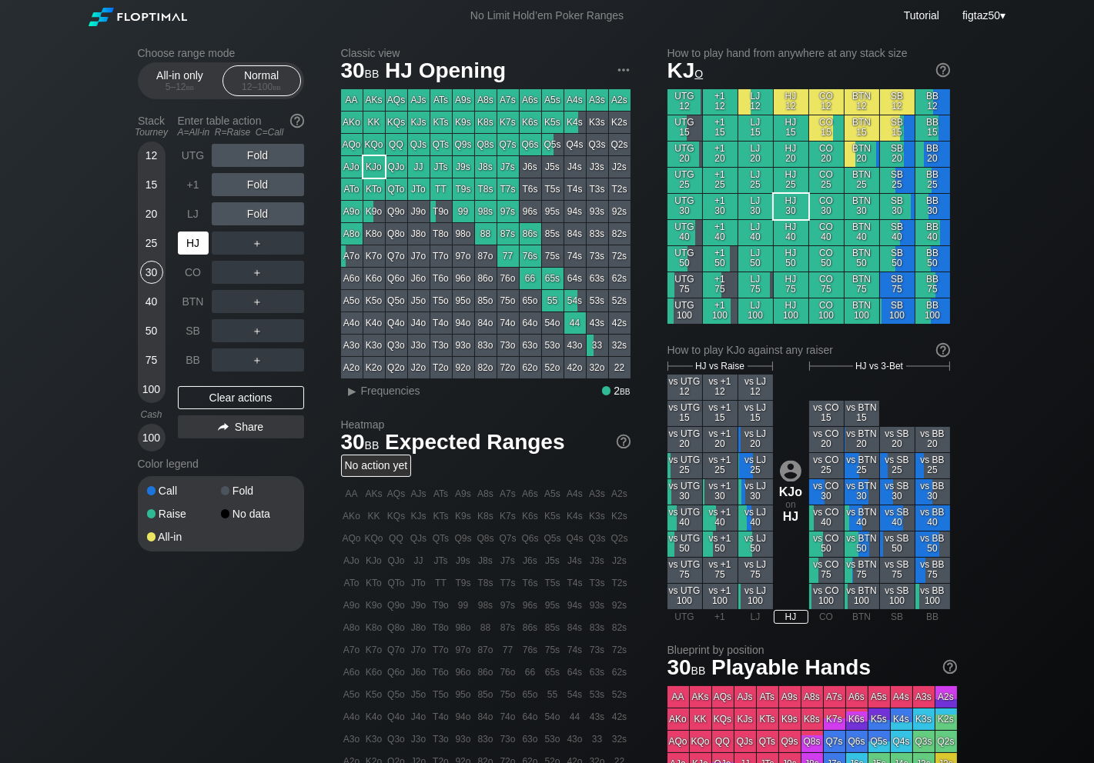
click at [201, 237] on div "HJ" at bounding box center [193, 243] width 31 height 23
click at [199, 239] on div "HJ" at bounding box center [193, 243] width 31 height 23
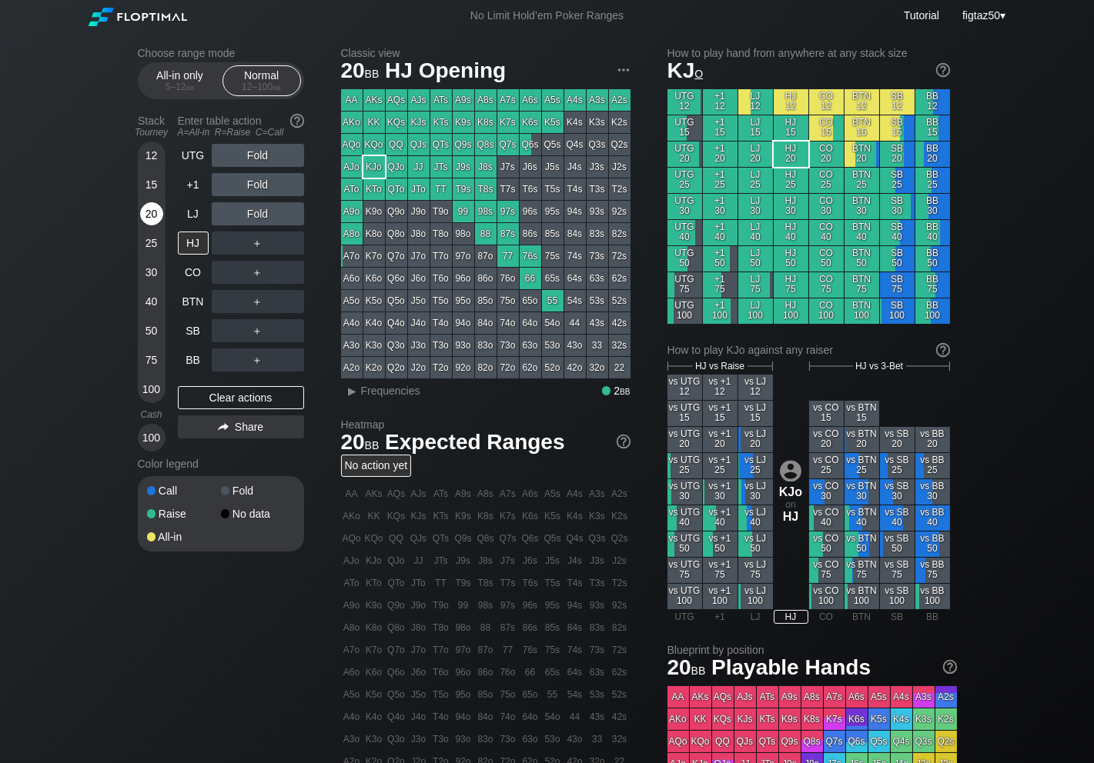
click at [152, 207] on div "20" at bounding box center [151, 213] width 23 height 23
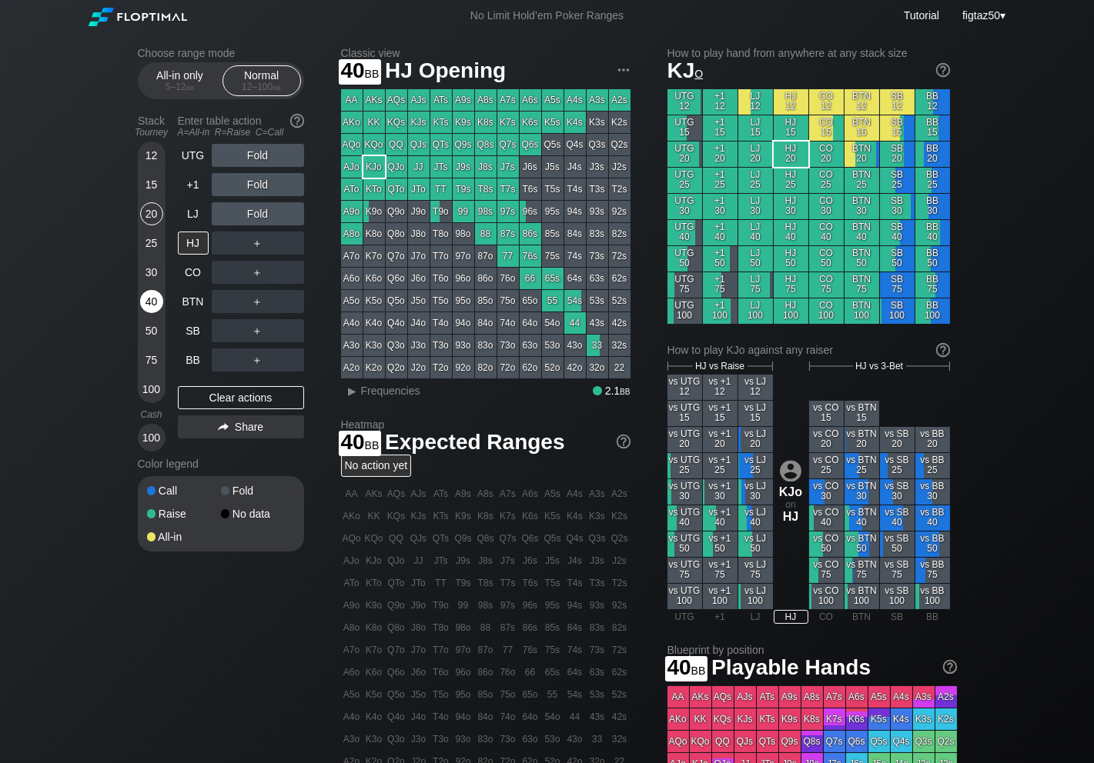
click at [151, 305] on div "40" at bounding box center [151, 301] width 23 height 23
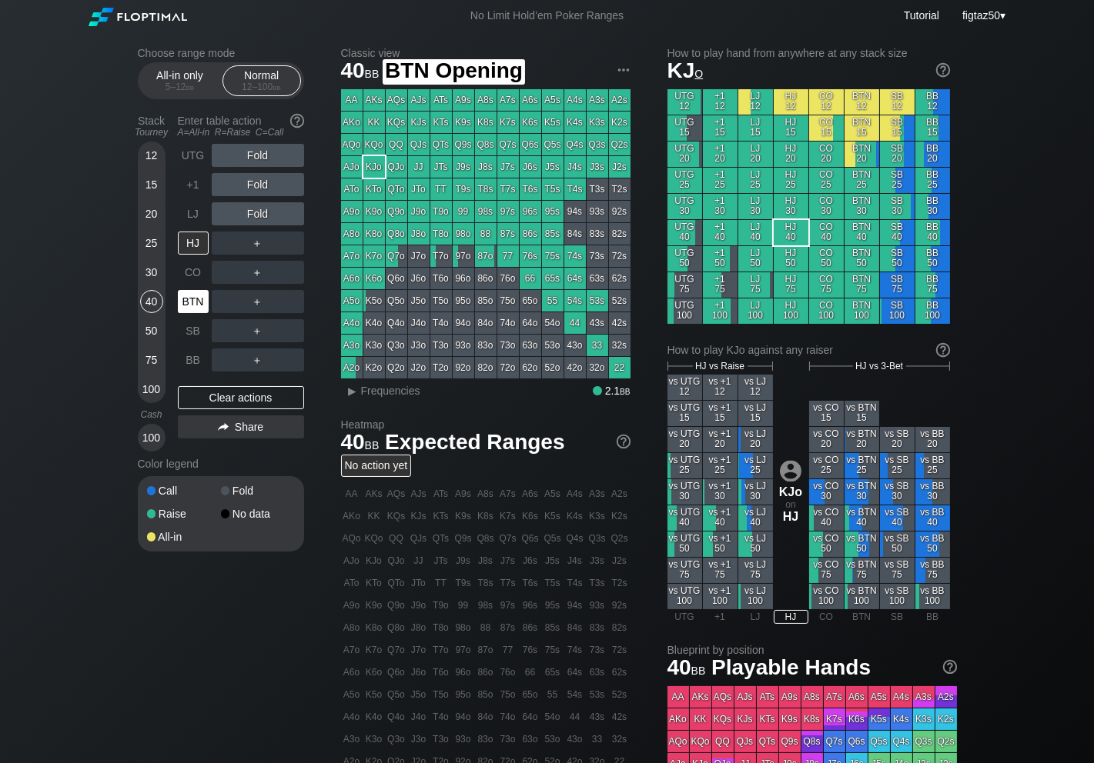
click at [195, 308] on div "BTN" at bounding box center [193, 301] width 31 height 23
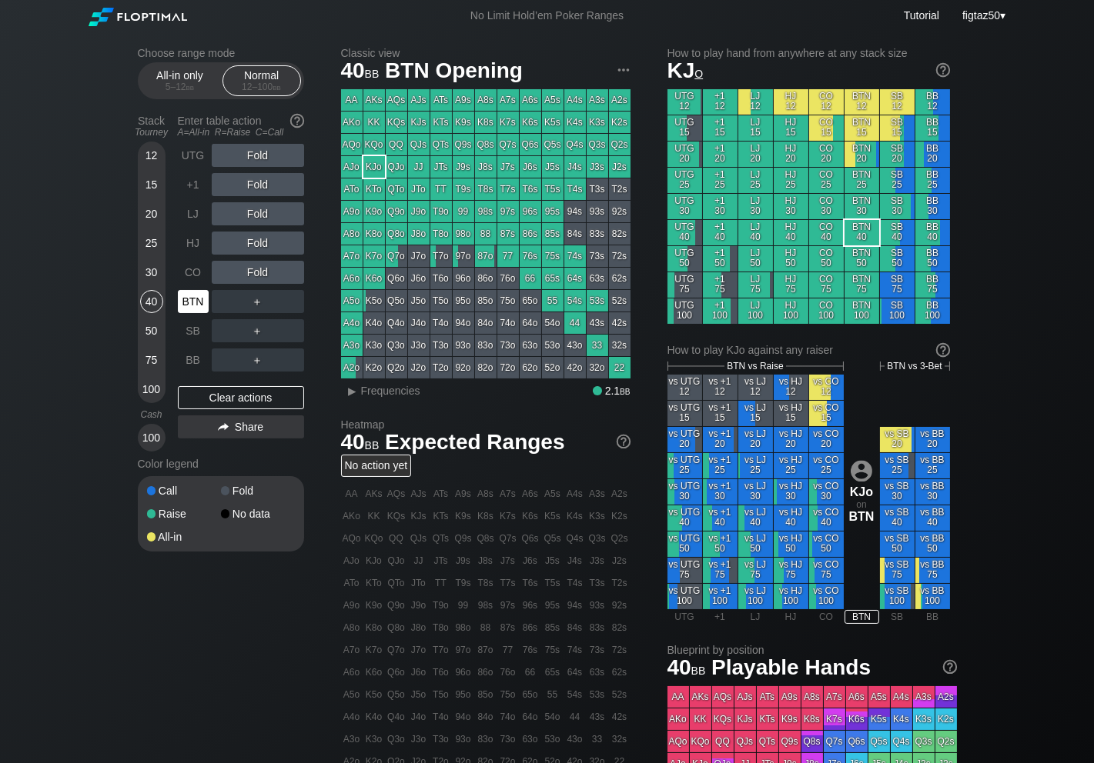
click at [195, 306] on div "BTN" at bounding box center [193, 301] width 31 height 23
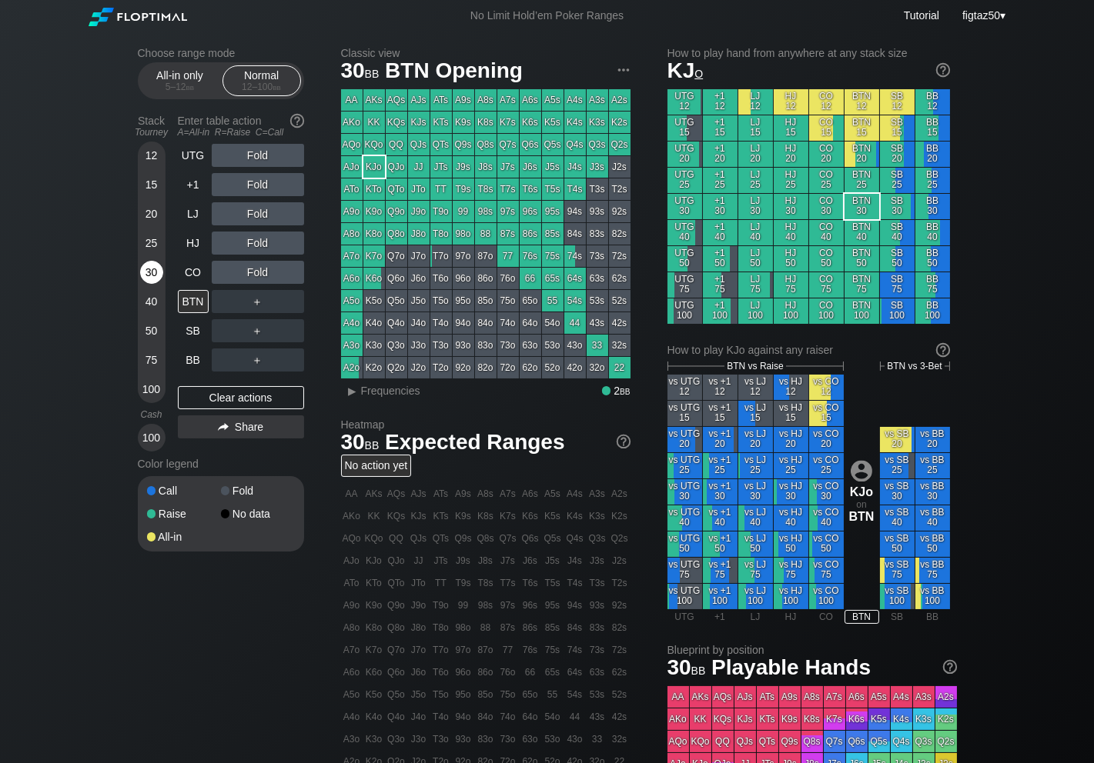
click at [157, 269] on div "30" at bounding box center [151, 272] width 23 height 23
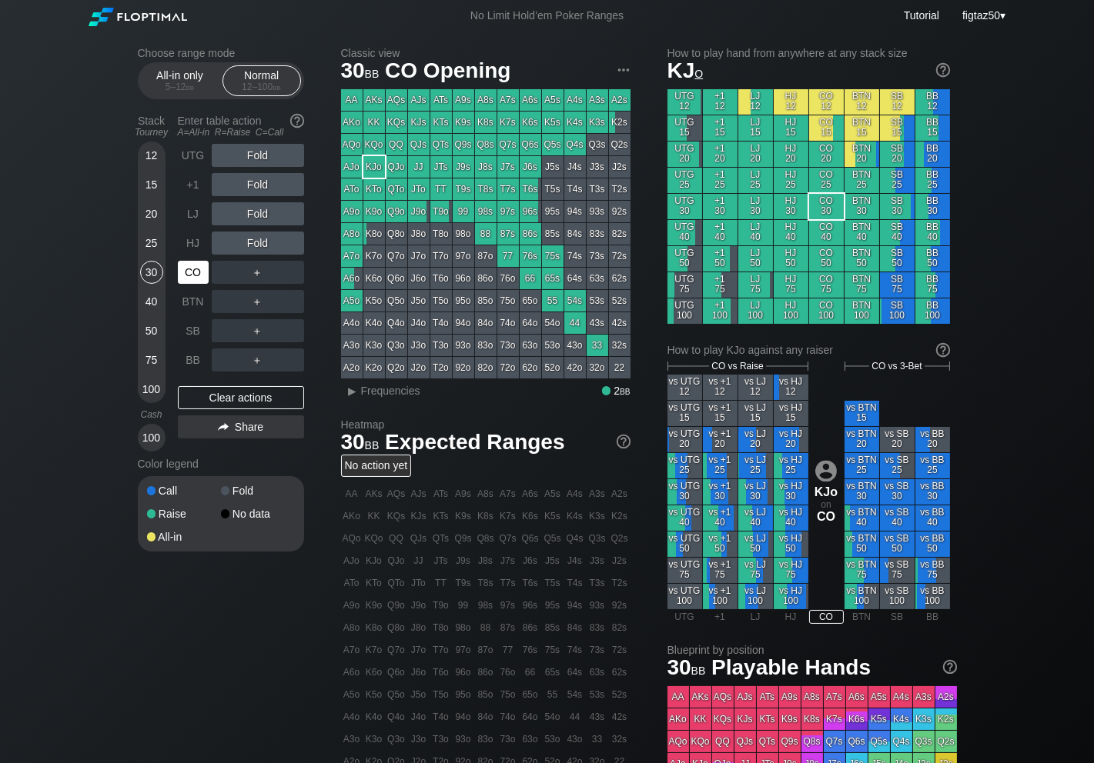
click at [191, 271] on div "CO" at bounding box center [193, 272] width 31 height 23
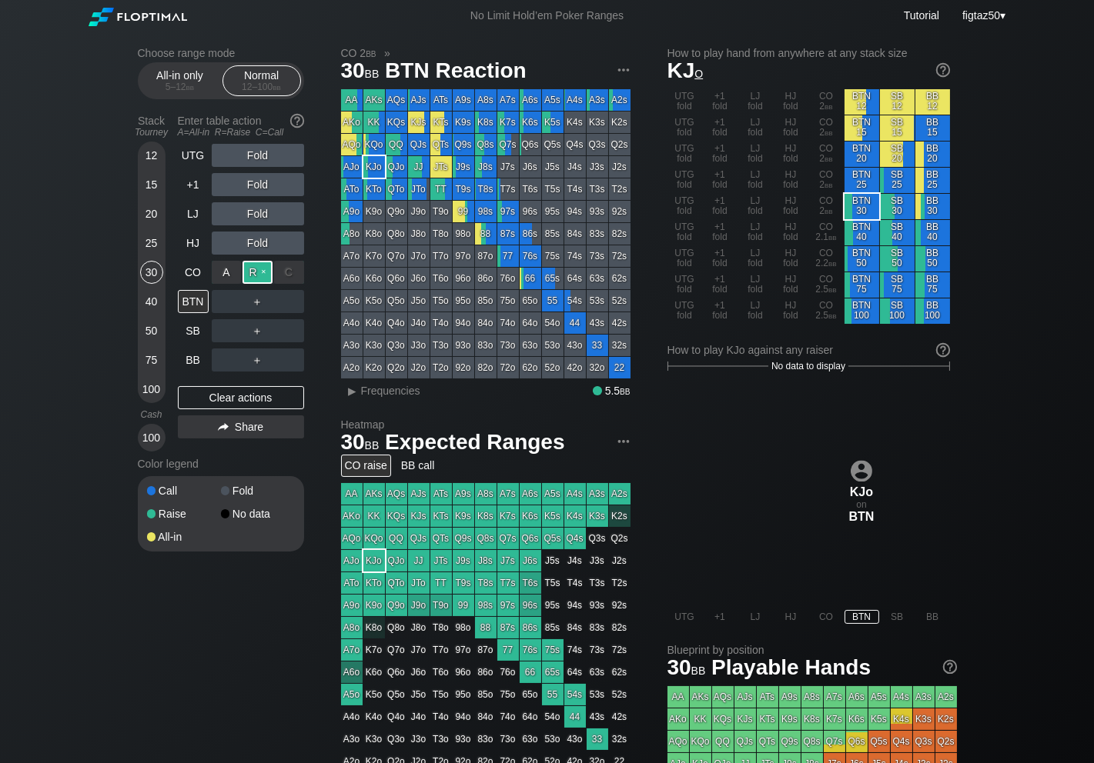
click at [261, 269] on div "R ✕" at bounding box center [257, 272] width 30 height 23
click at [198, 299] on div "BTN" at bounding box center [193, 301] width 31 height 23
click at [258, 395] on div "Clear actions" at bounding box center [241, 397] width 126 height 23
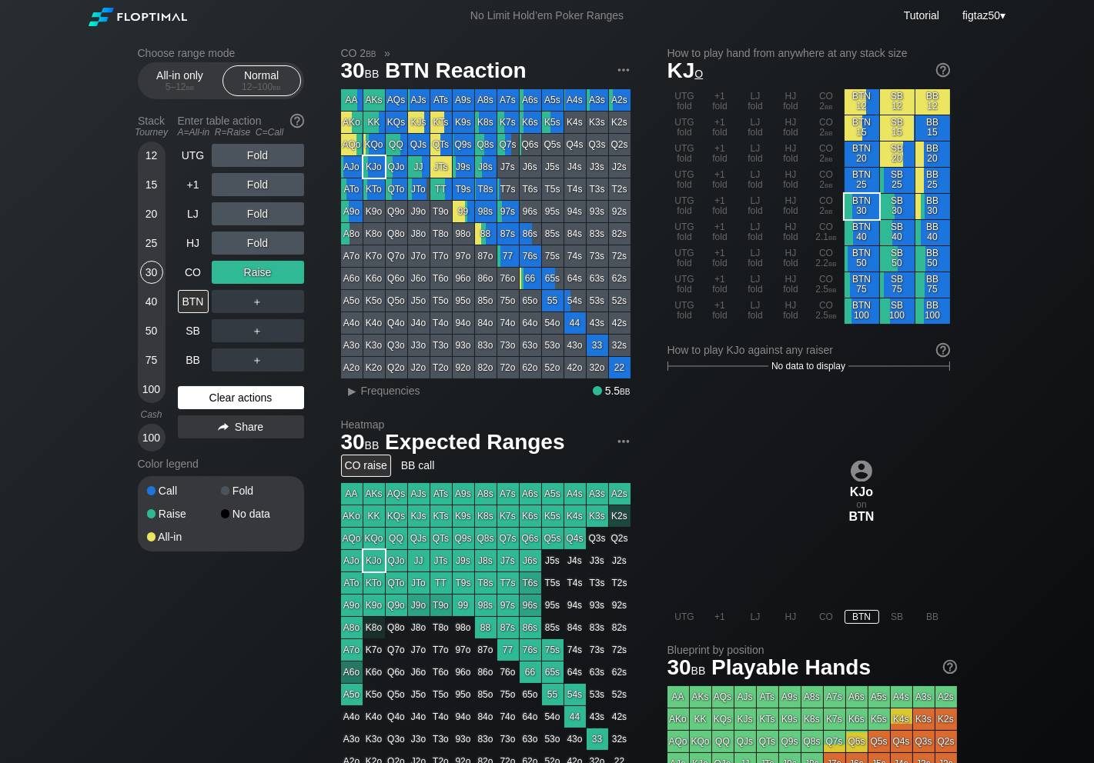
click at [258, 395] on div "Clear actions" at bounding box center [241, 397] width 126 height 23
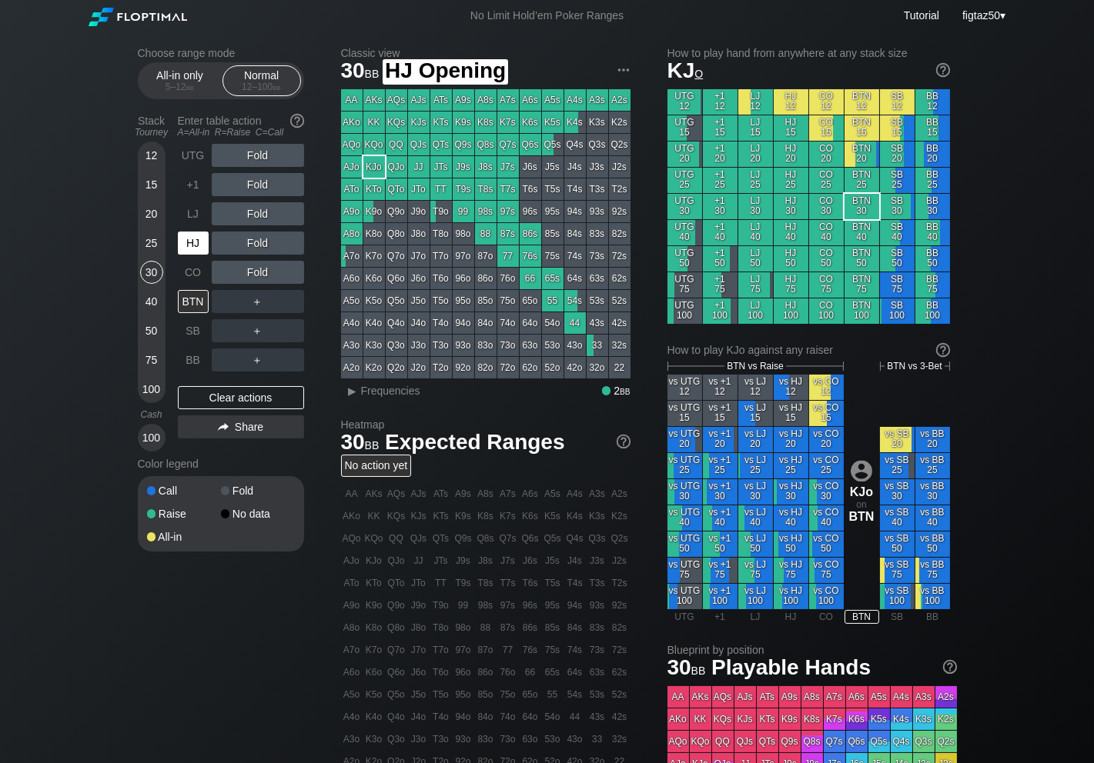
click at [187, 237] on div "HJ" at bounding box center [193, 243] width 31 height 23
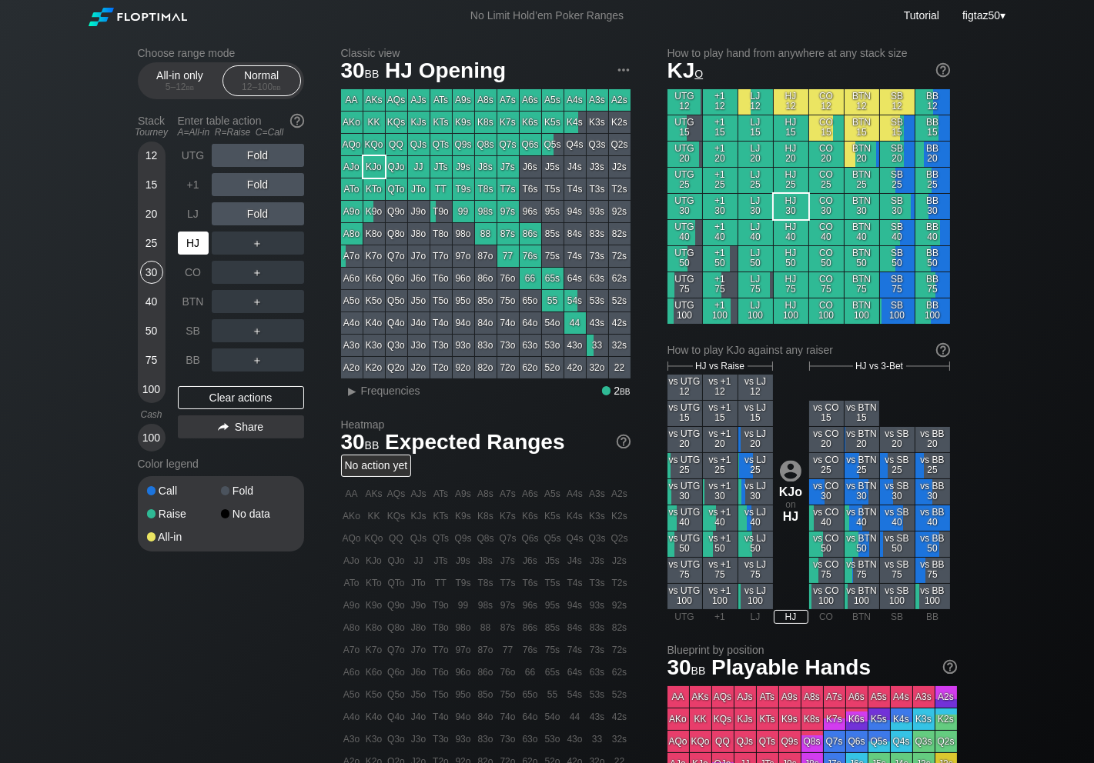
click at [182, 239] on div "HJ" at bounding box center [193, 243] width 31 height 23
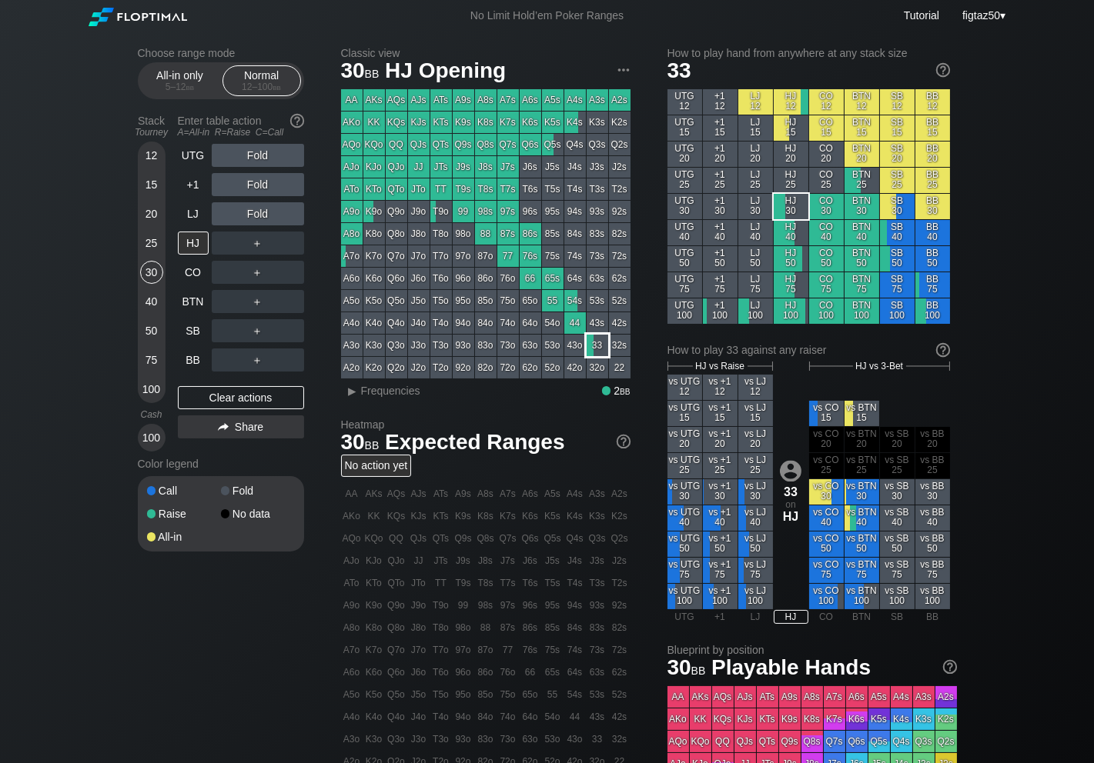
click at [594, 349] on div "33" at bounding box center [597, 346] width 22 height 22
click at [355, 393] on div "▸" at bounding box center [352, 391] width 20 height 18
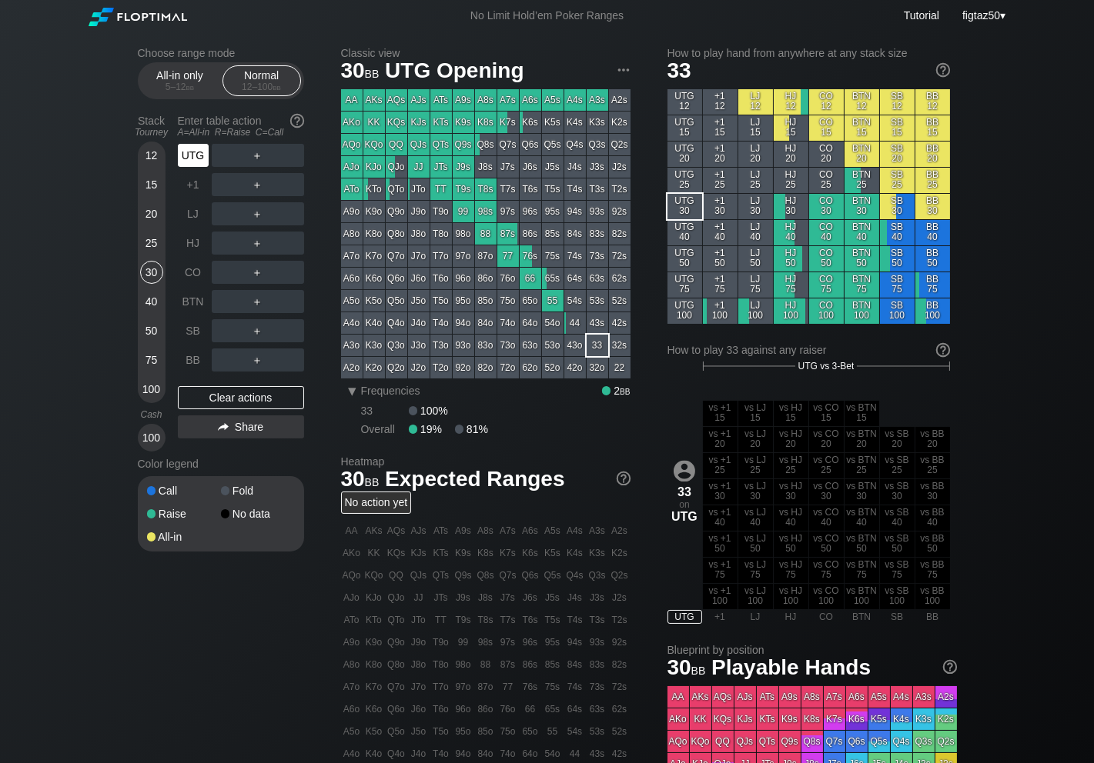
click at [182, 155] on div "UTG" at bounding box center [193, 155] width 31 height 23
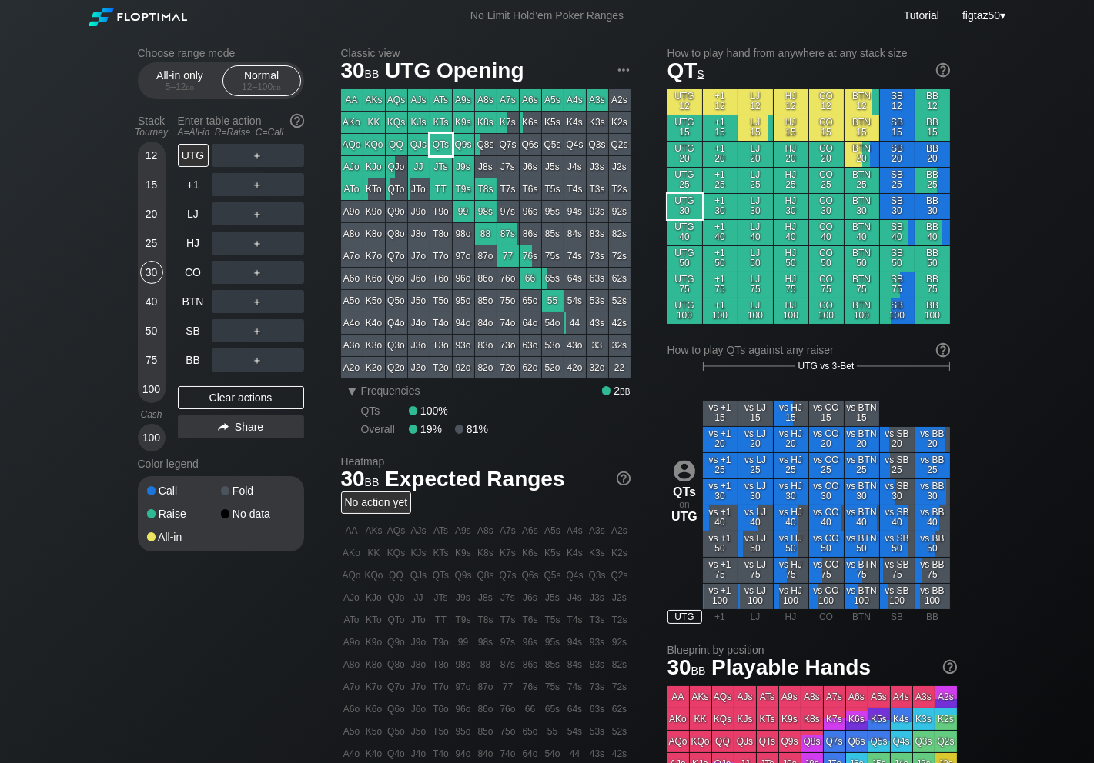
click at [438, 144] on div "QTs" at bounding box center [441, 145] width 22 height 22
drag, startPoint x: 438, startPoint y: 144, endPoint x: 142, endPoint y: 185, distance: 298.3
click at [145, 185] on div "Choose range mode All-in only 5 – 12 bb Normal 12 – 100 bb Stack Tourney Enter …" at bounding box center [546, 523] width 843 height 983
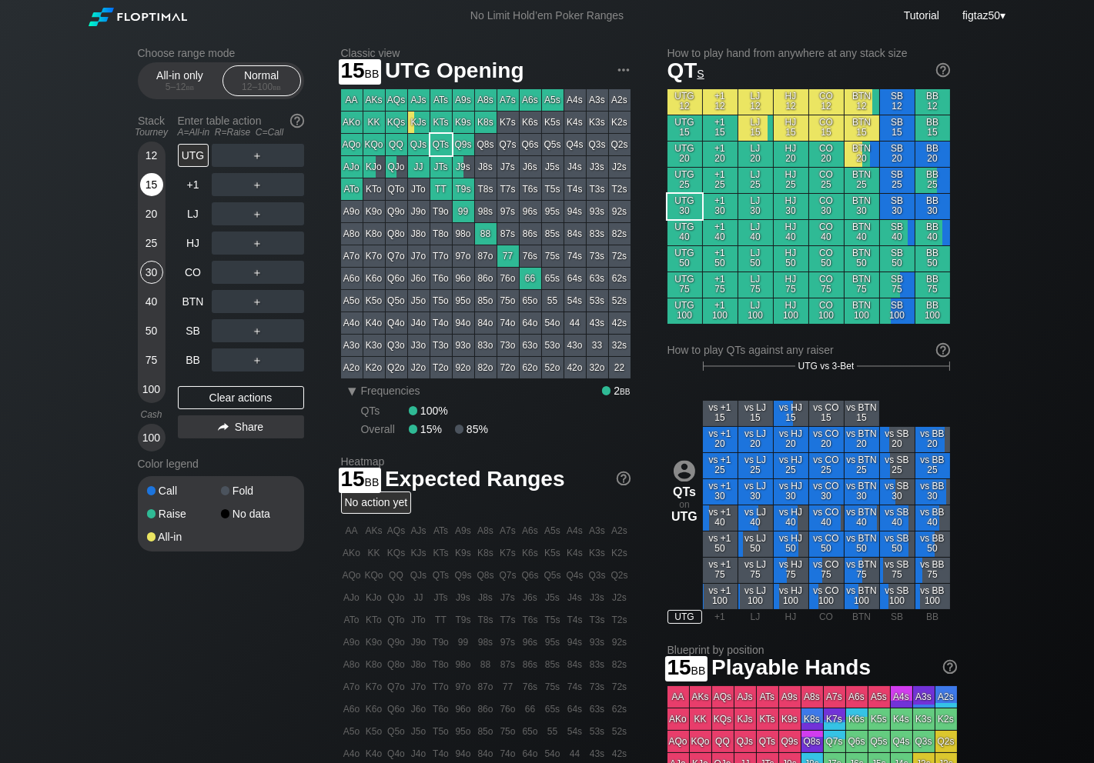
click at [146, 184] on div "15" at bounding box center [151, 184] width 23 height 23
click at [149, 185] on div "15" at bounding box center [151, 184] width 23 height 23
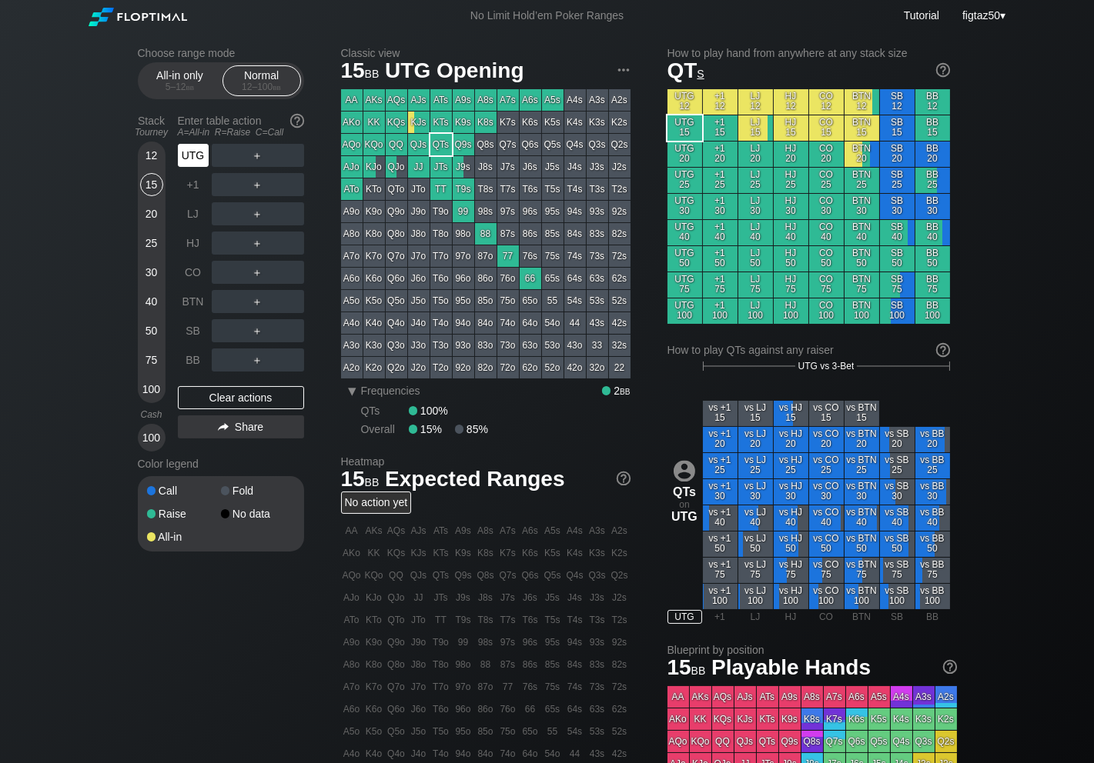
click at [199, 155] on div "UTG" at bounding box center [193, 155] width 31 height 23
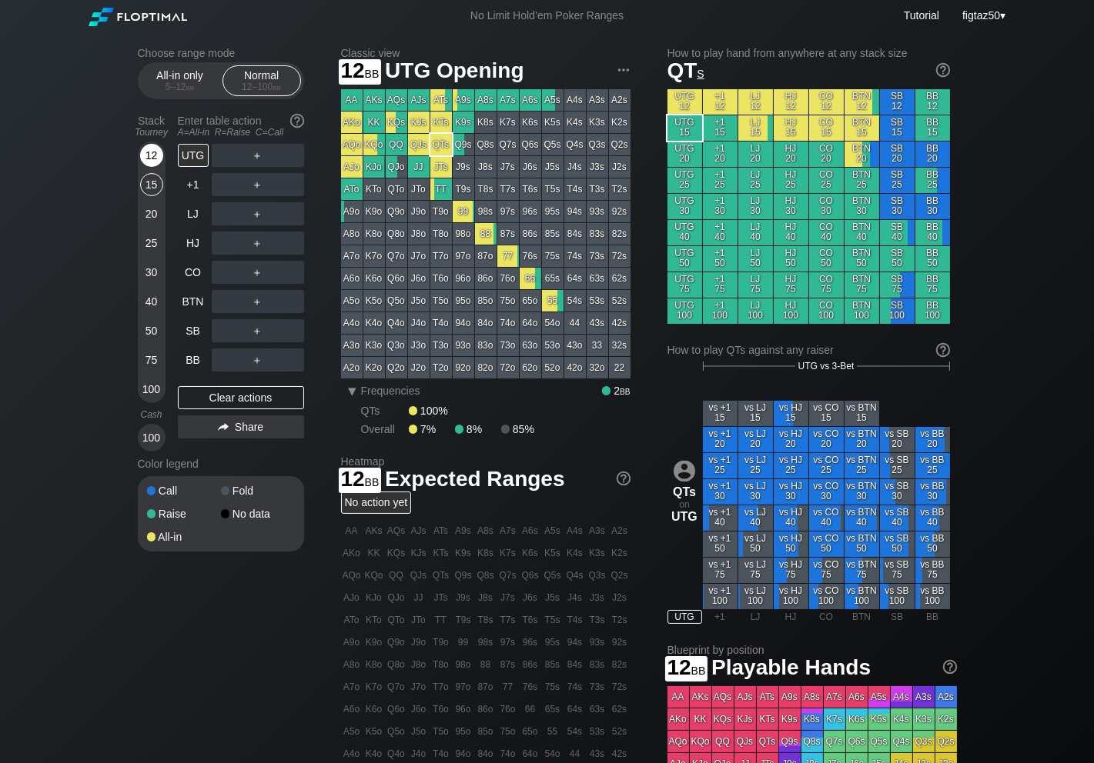
click at [153, 155] on div "12" at bounding box center [151, 155] width 23 height 23
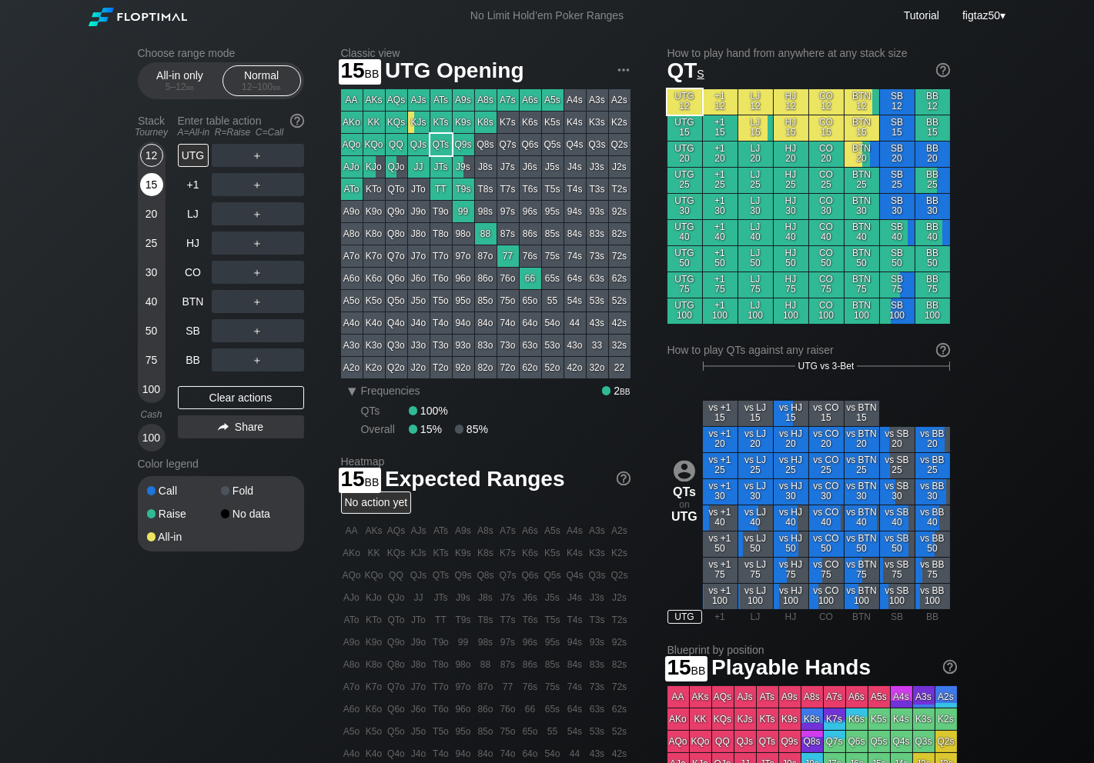
click at [152, 192] on div "15" at bounding box center [151, 184] width 23 height 23
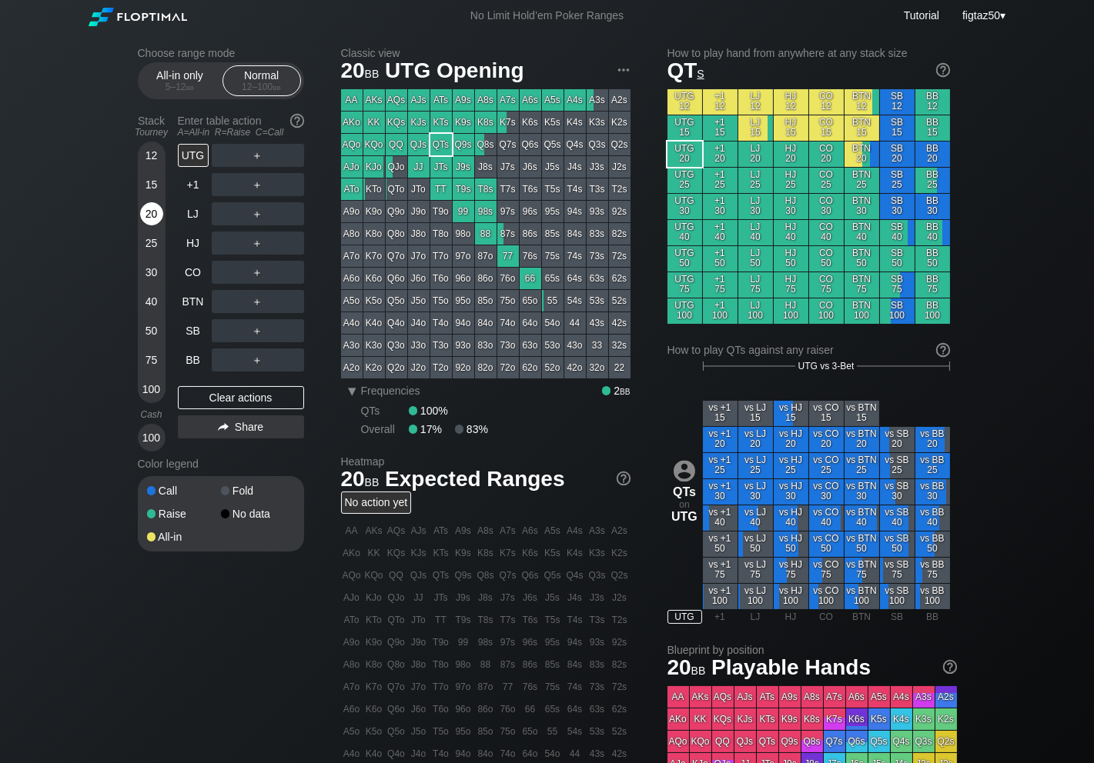
click at [149, 212] on div "20" at bounding box center [151, 213] width 23 height 23
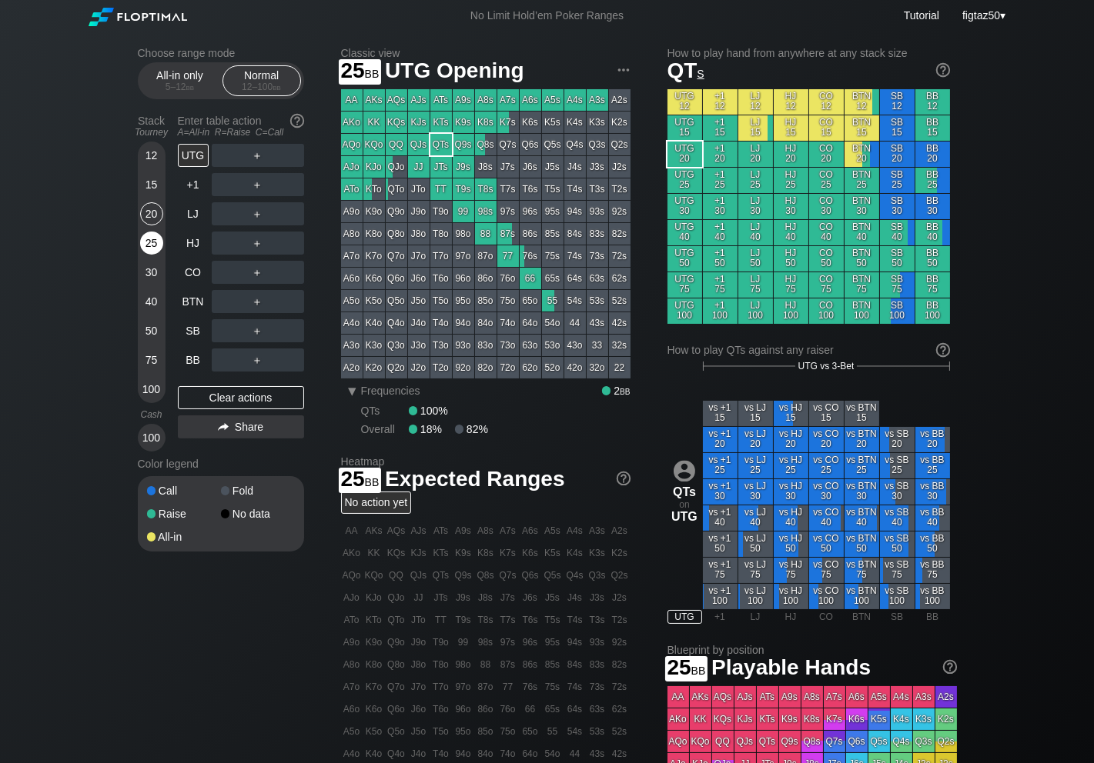
click at [150, 239] on div "25" at bounding box center [151, 243] width 23 height 23
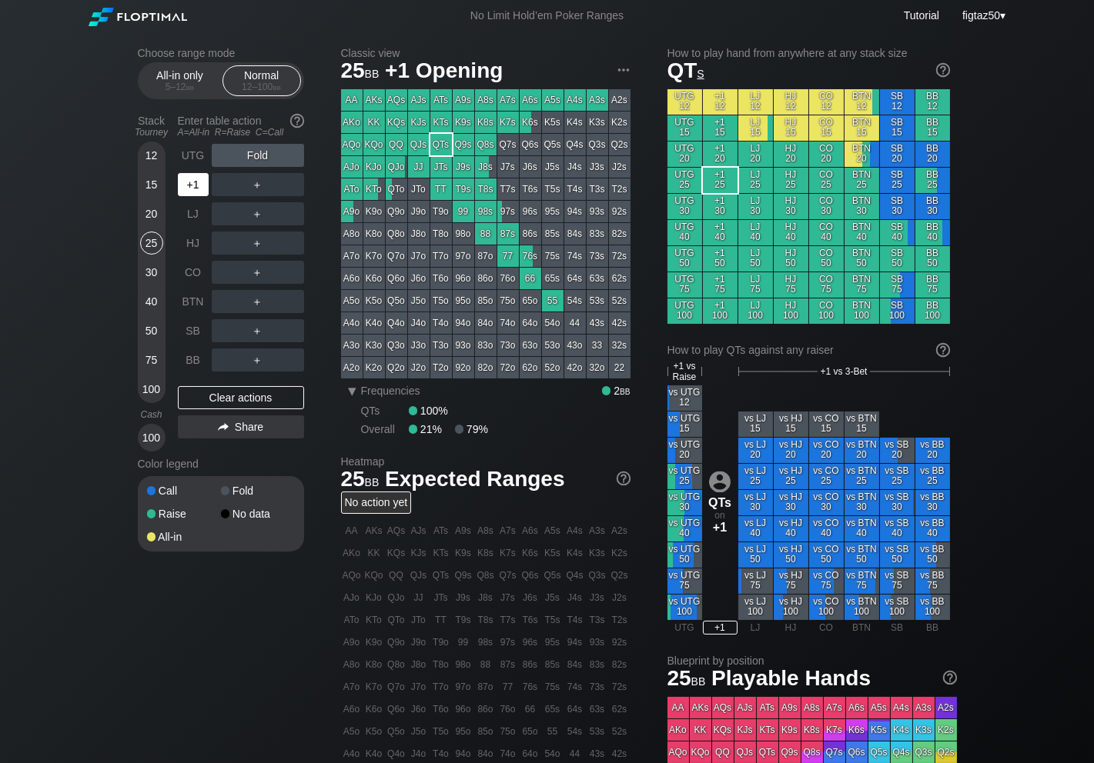
click at [195, 189] on div "+1" at bounding box center [193, 184] width 31 height 23
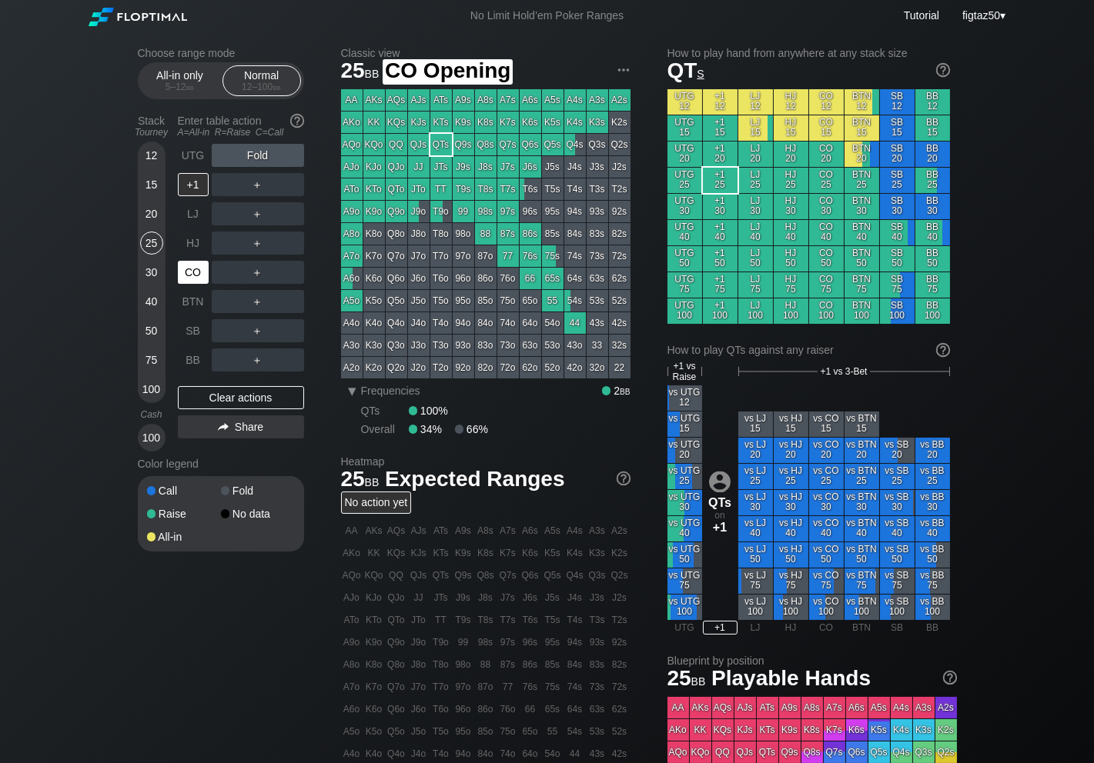
click at [199, 279] on div "CO" at bounding box center [193, 272] width 31 height 23
